Goal: Feedback & Contribution: Submit feedback/report problem

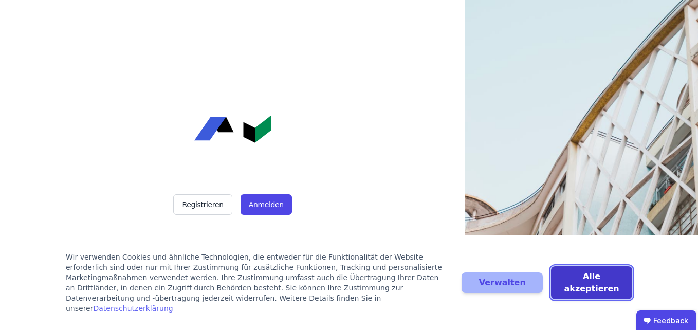
click at [586, 290] on button "Alle akzeptieren" at bounding box center [591, 282] width 81 height 33
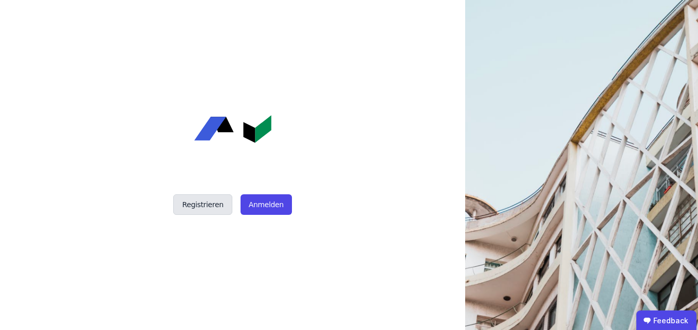
click at [207, 203] on button "Registrieren" at bounding box center [202, 204] width 59 height 21
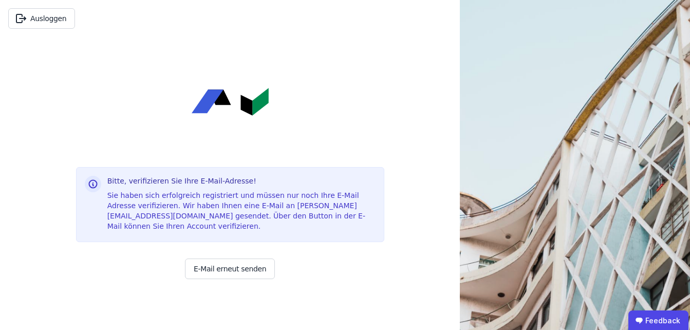
click at [176, 139] on div "Bitte, verifizieren Sie Ihre E-Mail-Adresse! Sie haben sich erfolgreich registr…" at bounding box center [230, 183] width 308 height 293
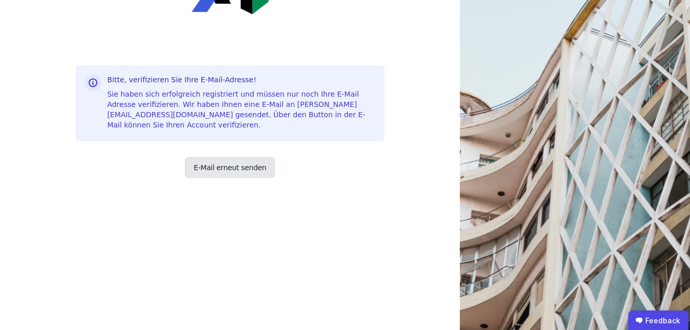
scroll to position [58, 0]
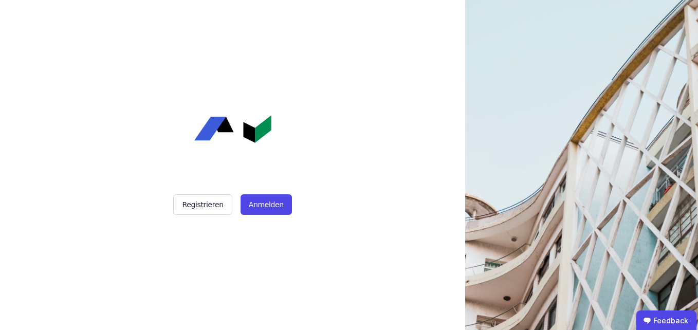
click at [259, 193] on div "Registrieren Anmelden" at bounding box center [232, 165] width 257 height 330
click at [258, 199] on button "Anmelden" at bounding box center [265, 204] width 51 height 21
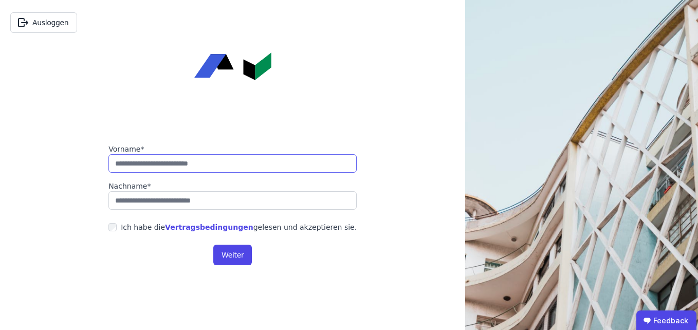
click at [200, 169] on input "string" at bounding box center [232, 163] width 248 height 18
type input "*********"
type input "*****"
click at [191, 226] on link "Vertragsbedingungen" at bounding box center [209, 227] width 88 height 8
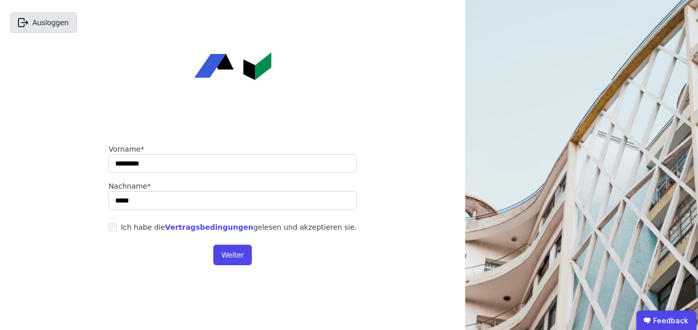
click at [65, 19] on button "Ausloggen" at bounding box center [43, 22] width 67 height 21
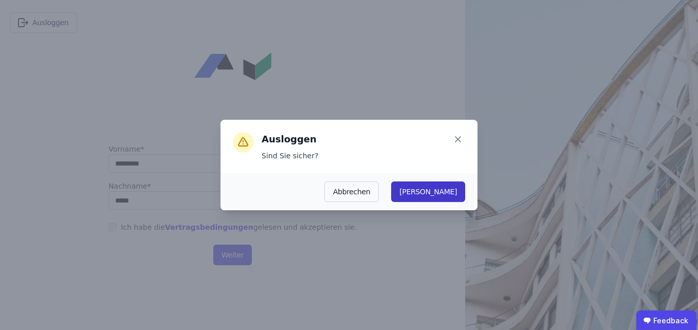
click at [446, 195] on button "Ja" at bounding box center [428, 191] width 74 height 21
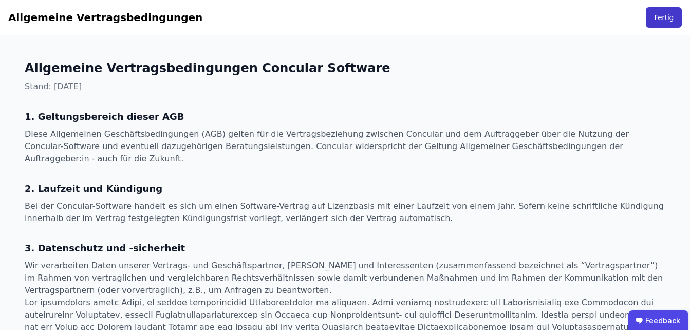
click at [656, 13] on button "Fertig" at bounding box center [664, 17] width 36 height 21
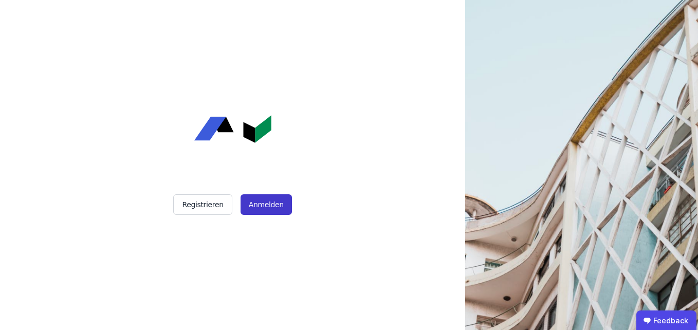
click at [274, 211] on button "Anmelden" at bounding box center [265, 204] width 51 height 21
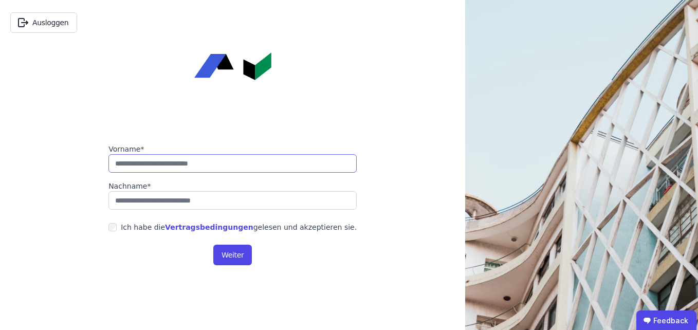
click at [230, 167] on input "string" at bounding box center [232, 163] width 248 height 18
drag, startPoint x: 66, startPoint y: 233, endPoint x: 114, endPoint y: 242, distance: 48.2
click at [66, 233] on div "Vorname* Nachname* Ich habe die Vertragsbedingungen gelesen und akzeptieren sie…" at bounding box center [232, 165] width 465 height 330
click at [198, 223] on link "Vertragsbedingungen" at bounding box center [209, 227] width 88 height 8
click at [53, 24] on button "Ausloggen" at bounding box center [43, 22] width 67 height 21
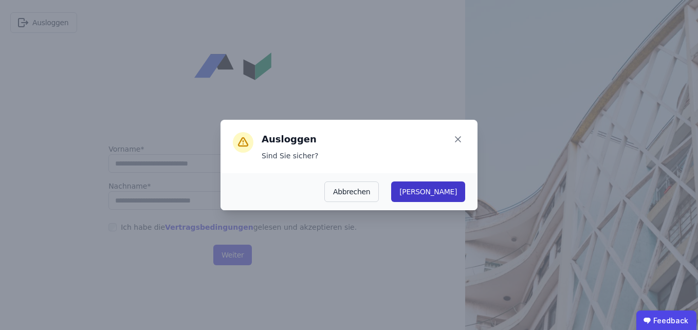
click at [449, 190] on button "[PERSON_NAME]" at bounding box center [428, 191] width 74 height 21
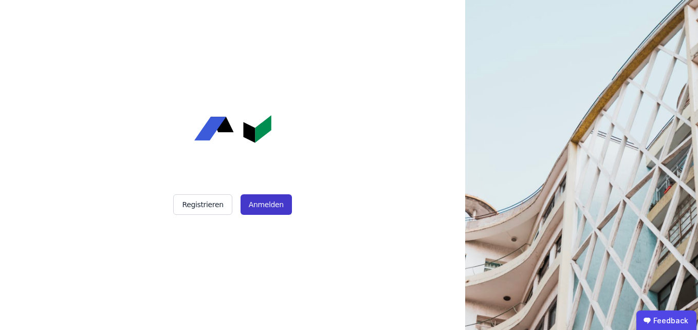
click at [255, 203] on button "Anmelden" at bounding box center [265, 204] width 51 height 21
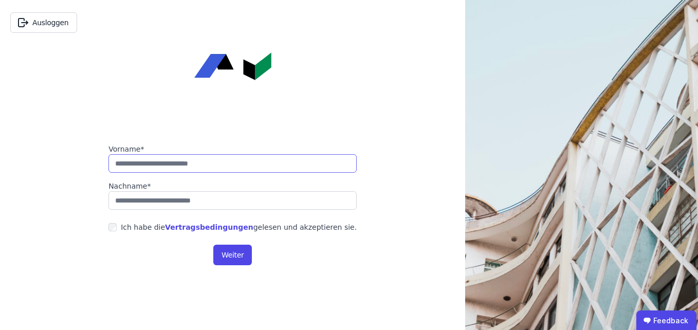
click at [263, 165] on input "string" at bounding box center [232, 163] width 248 height 18
type input "*********"
type input "*****"
click at [127, 229] on label "Ich habe die Vertragsbedingungen gelesen und akzeptieren sie." at bounding box center [237, 227] width 240 height 10
click at [190, 227] on link "Vertragsbedingungen" at bounding box center [209, 227] width 88 height 8
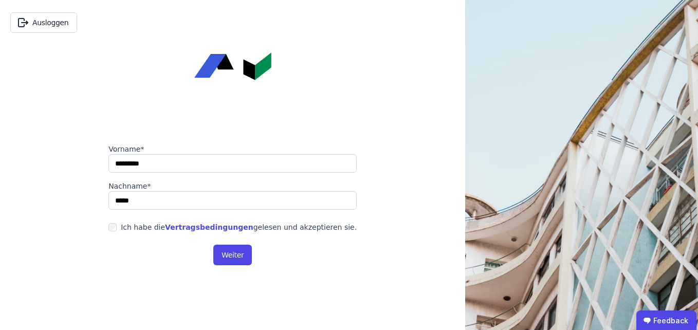
click at [97, 83] on div "Vorname* Nachname* Ich habe die Vertragsbedingungen gelesen und akzeptieren sie…" at bounding box center [232, 165] width 465 height 330
drag, startPoint x: 64, startPoint y: 39, endPoint x: 59, endPoint y: 34, distance: 6.9
click at [63, 39] on div "Ausloggen" at bounding box center [43, 22] width 83 height 37
click at [52, 27] on button "Ausloggen" at bounding box center [43, 22] width 67 height 21
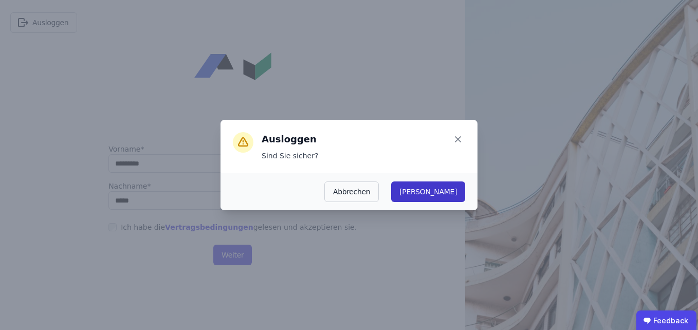
click at [445, 189] on button "Ja" at bounding box center [428, 191] width 74 height 21
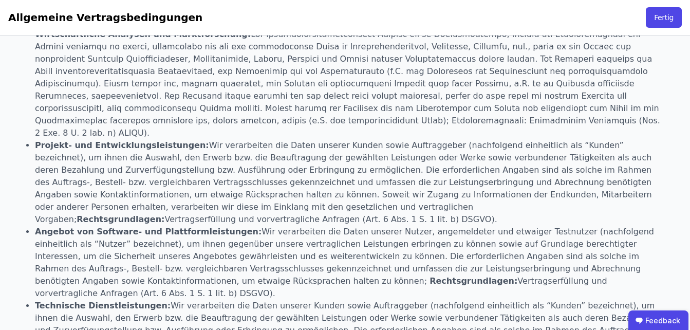
scroll to position [771, 0]
click at [664, 16] on button "Fertig" at bounding box center [664, 17] width 36 height 21
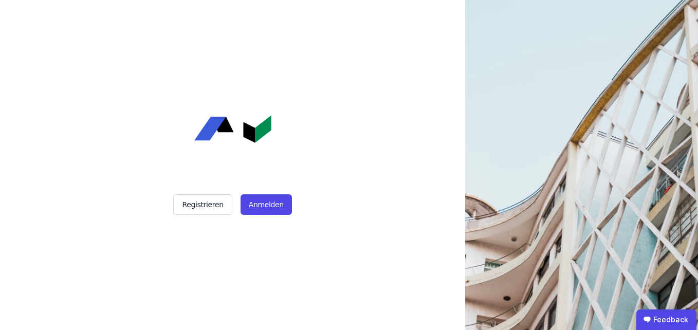
click at [667, 323] on ubdiv "Feedback" at bounding box center [666, 319] width 60 height 21
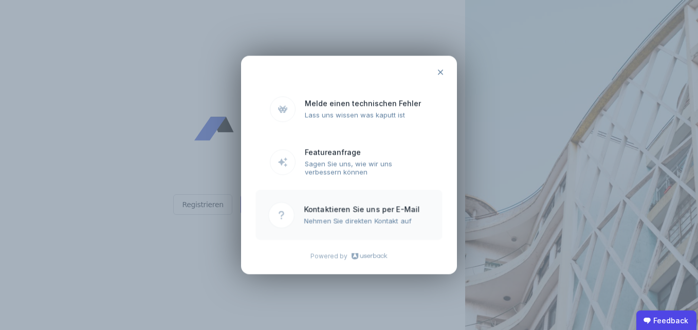
click at [367, 222] on ubdiv "Nehmen Sie direkten Kontakt auf" at bounding box center [367, 221] width 126 height 8
click at [307, 209] on ubdiv "Kontaktieren Sie uns per E-Mail" at bounding box center [367, 208] width 126 height 9
click at [369, 167] on ubdiv "Sagen Sie uns, wie wir uns verbessern können" at bounding box center [367, 167] width 126 height 17
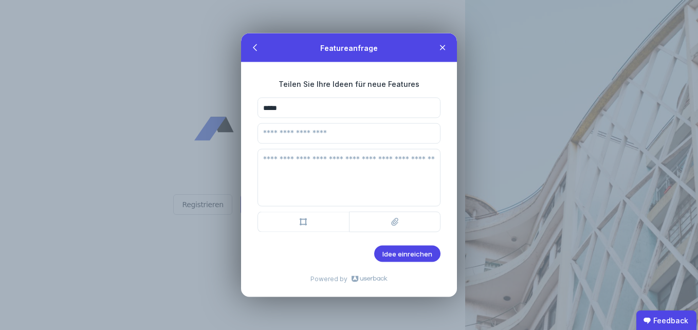
type input "**********"
click at [305, 142] on input "email" at bounding box center [348, 133] width 183 height 21
type input "**********"
click at [309, 184] on textarea at bounding box center [348, 178] width 183 height 58
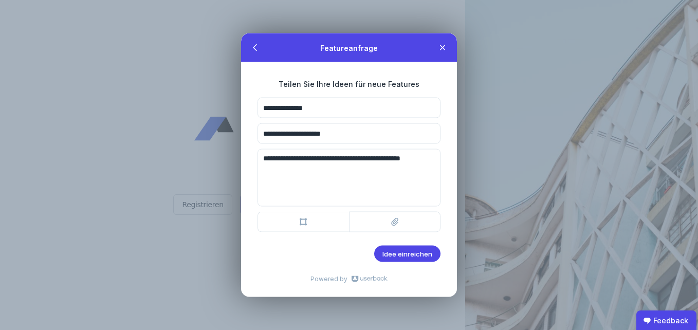
drag, startPoint x: 303, startPoint y: 47, endPoint x: 507, endPoint y: 79, distance: 206.9
click at [507, 79] on ubdiv "**********" at bounding box center [349, 165] width 698 height 330
click at [362, 181] on textarea "**********" at bounding box center [348, 178] width 183 height 58
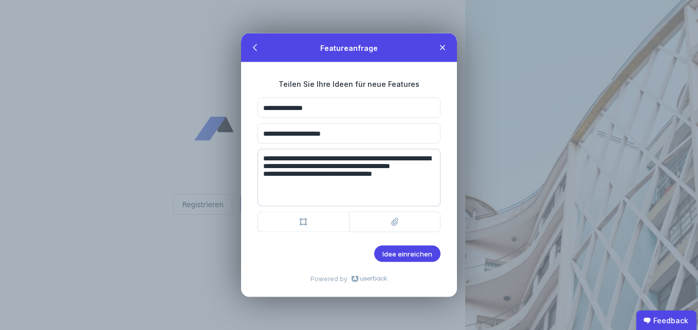
type textarea "**********"
click at [416, 254] on span "Idee einreichen" at bounding box center [407, 254] width 50 height 8
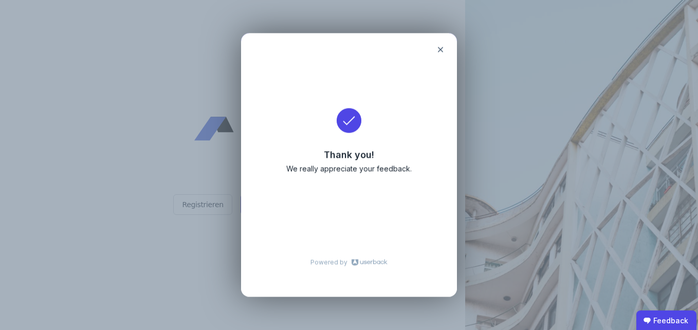
click at [440, 50] on icon at bounding box center [440, 49] width 5 height 5
